Goal: Register for event/course

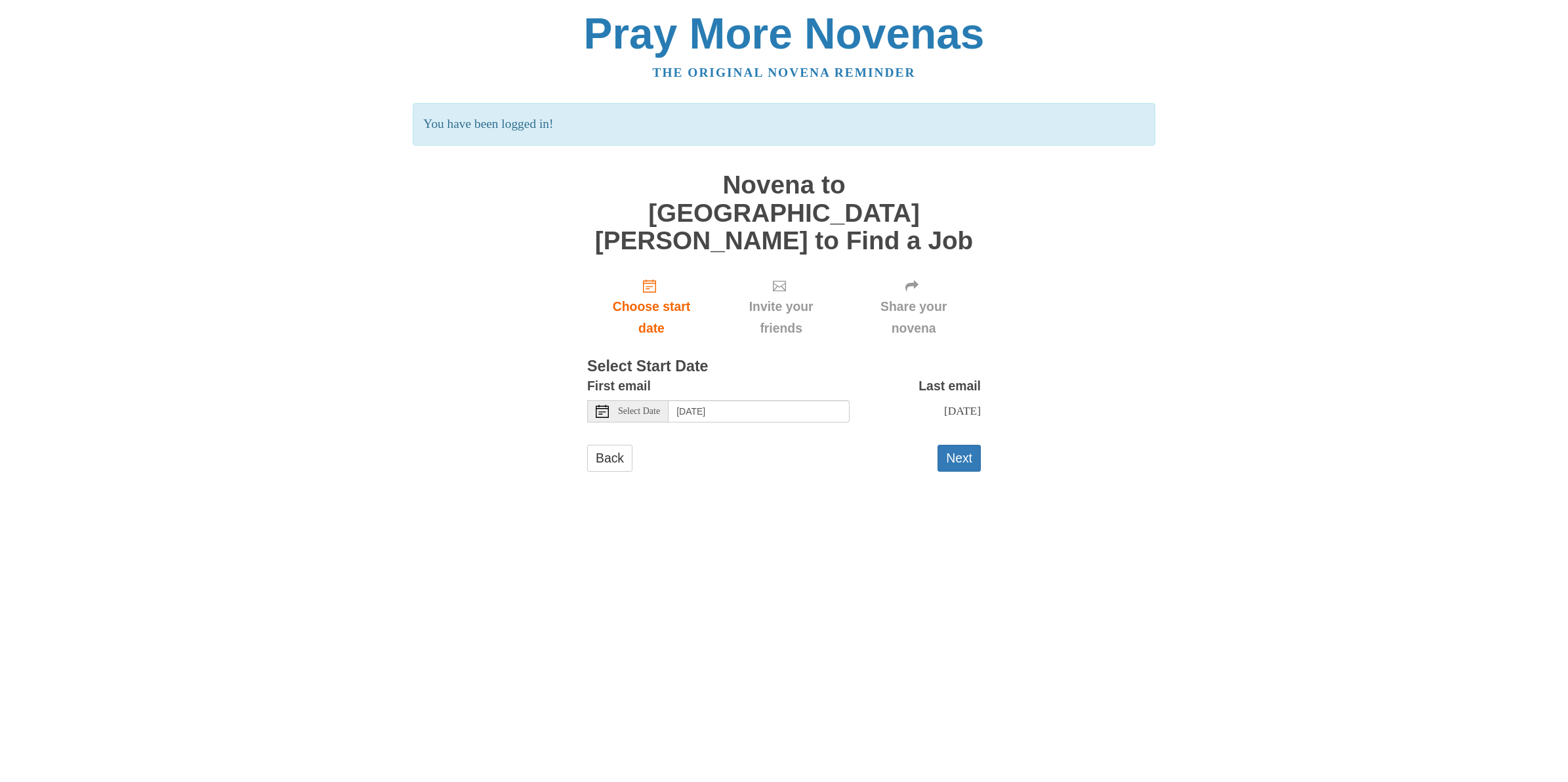
click at [627, 406] on span "Select Date" at bounding box center [639, 411] width 42 height 9
click at [646, 406] on span "Select Date" at bounding box center [639, 411] width 42 height 9
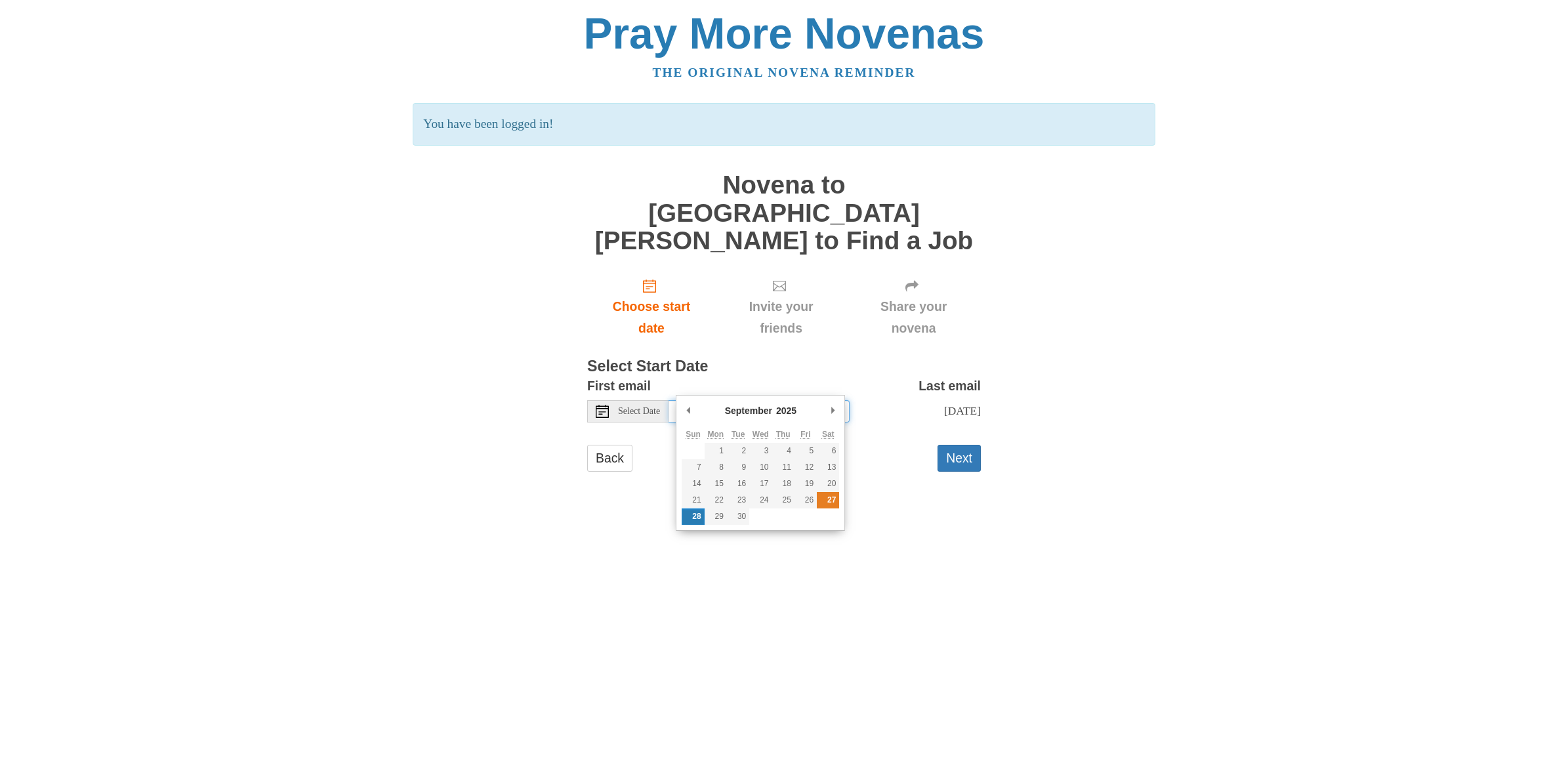
type input "Saturday, September 27th"
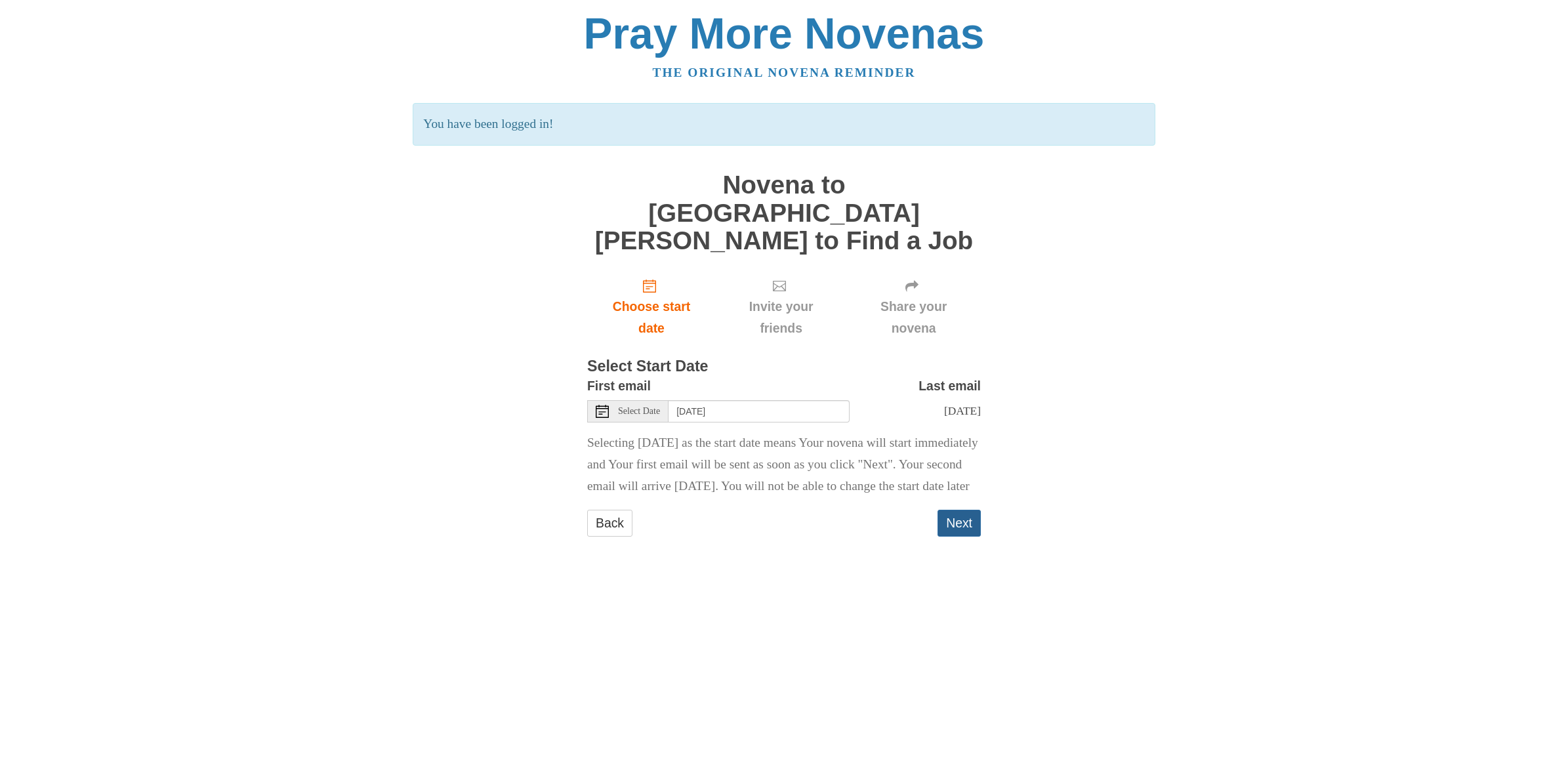
click at [965, 513] on button "Next" at bounding box center [960, 523] width 44 height 27
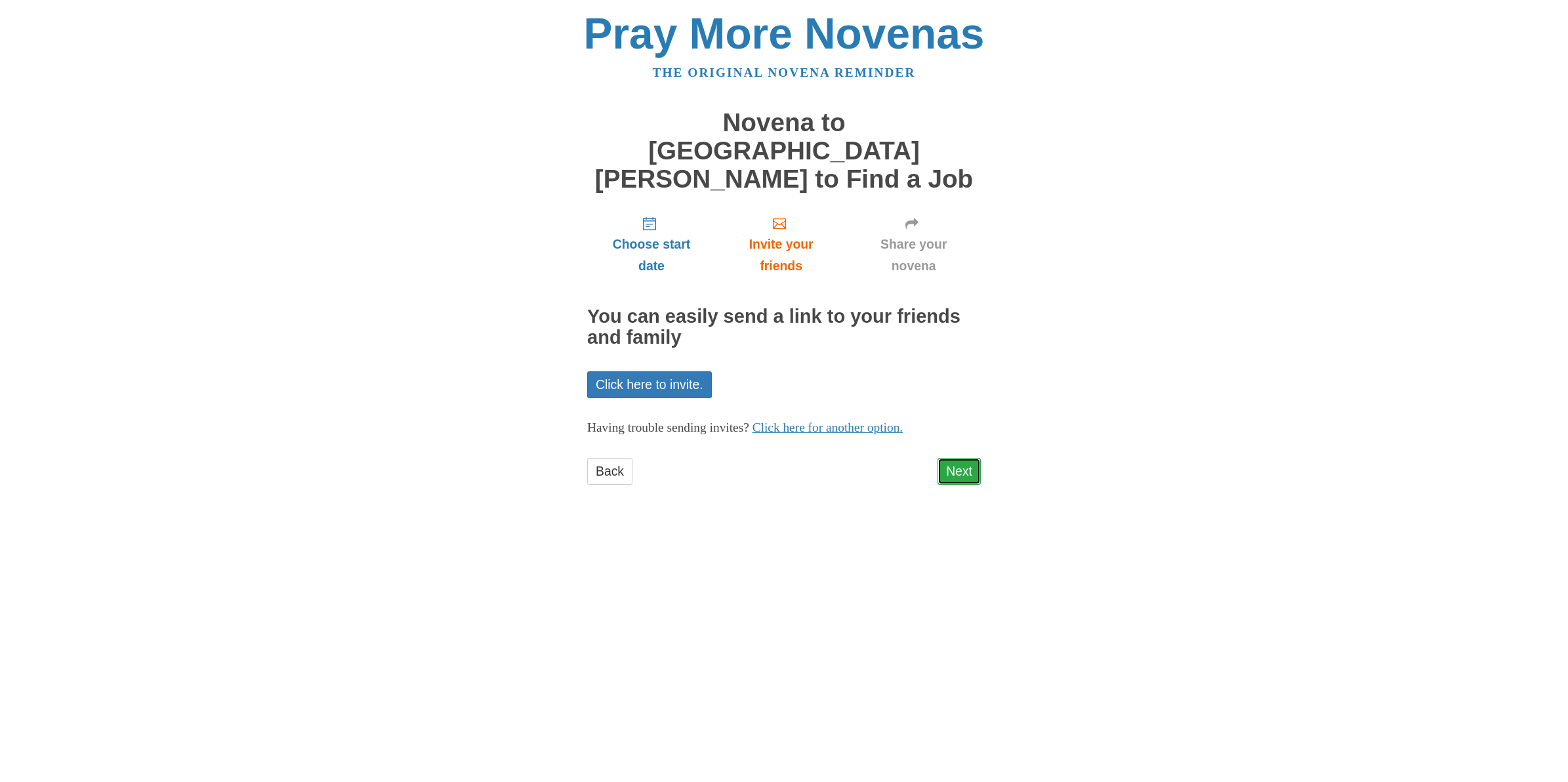
click at [956, 458] on link "Next" at bounding box center [960, 471] width 44 height 27
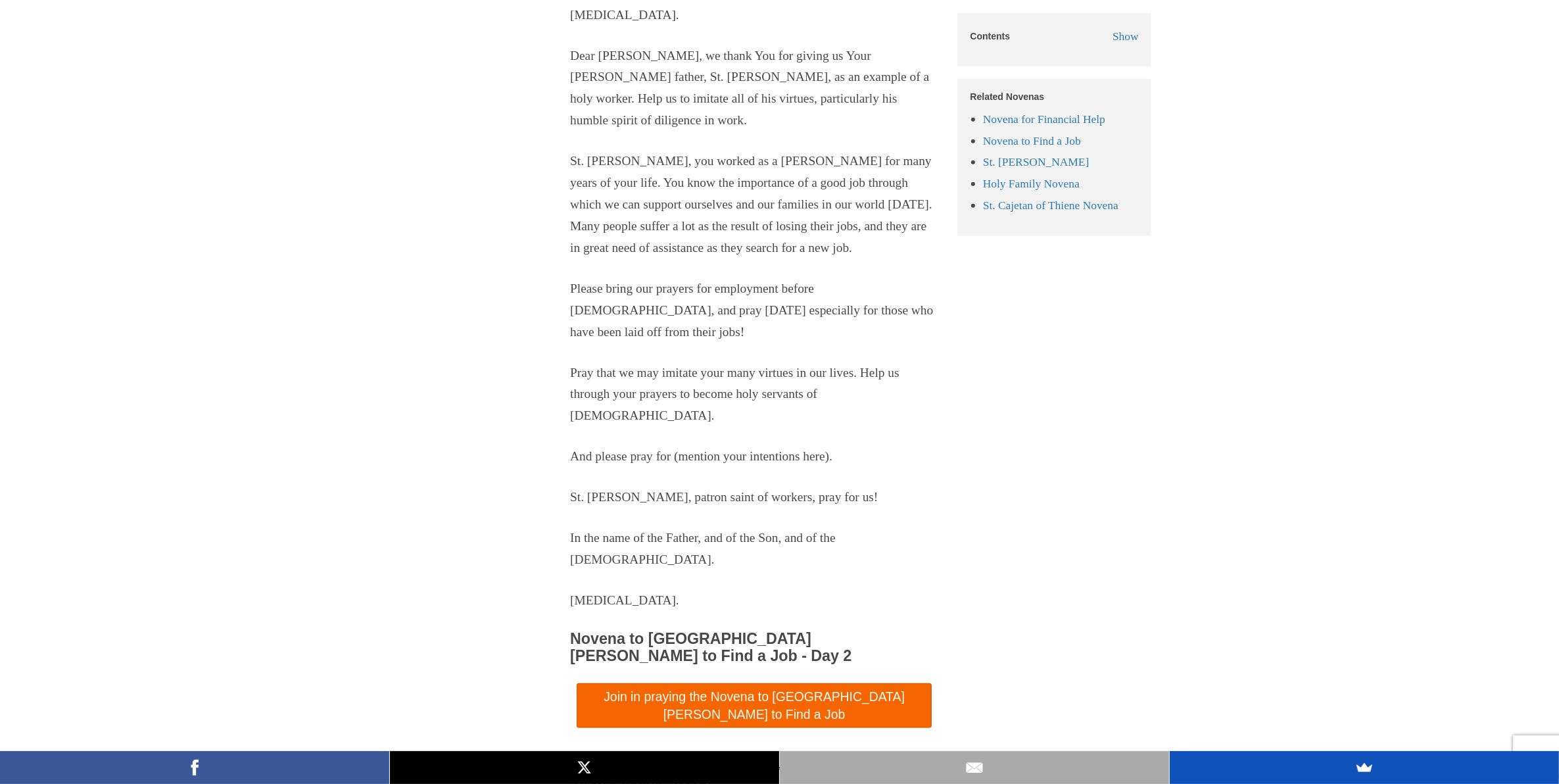
scroll to position [1727, 0]
